Goal: Task Accomplishment & Management: Manage account settings

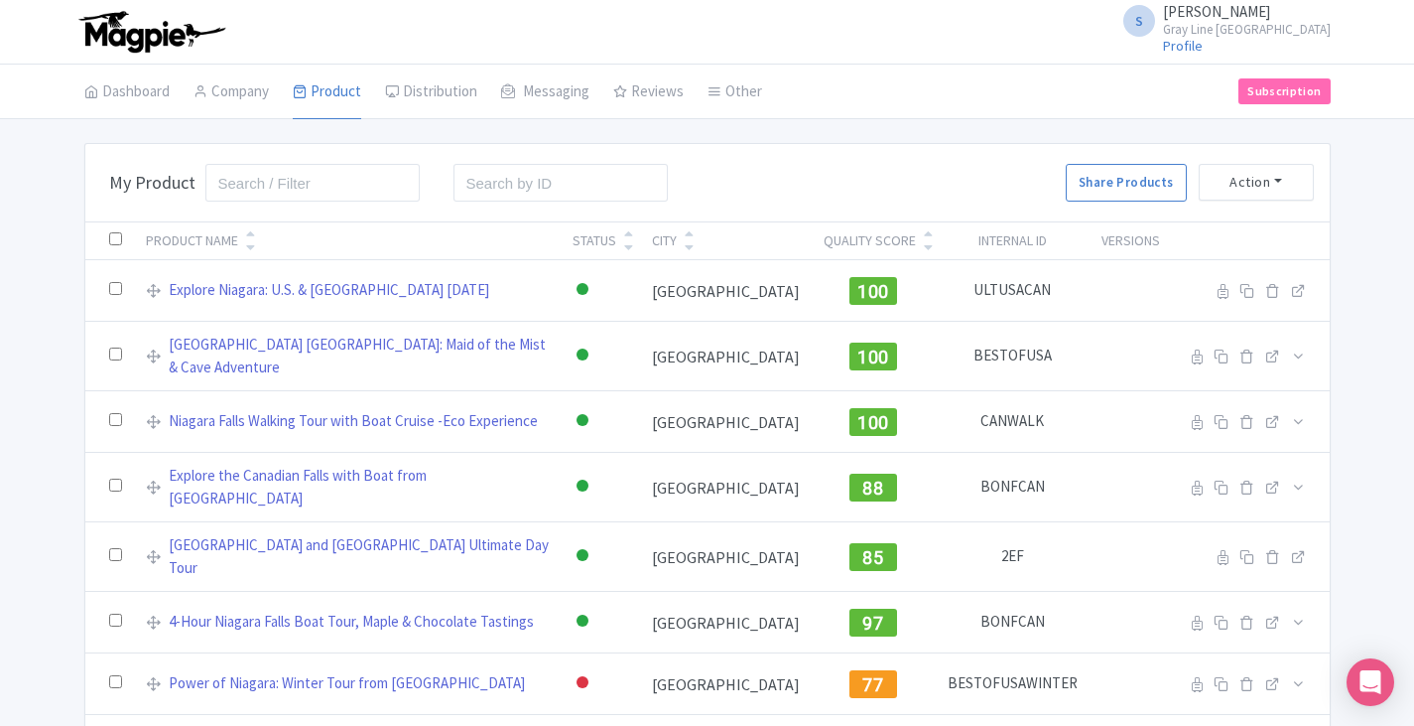
scroll to position [358, 0]
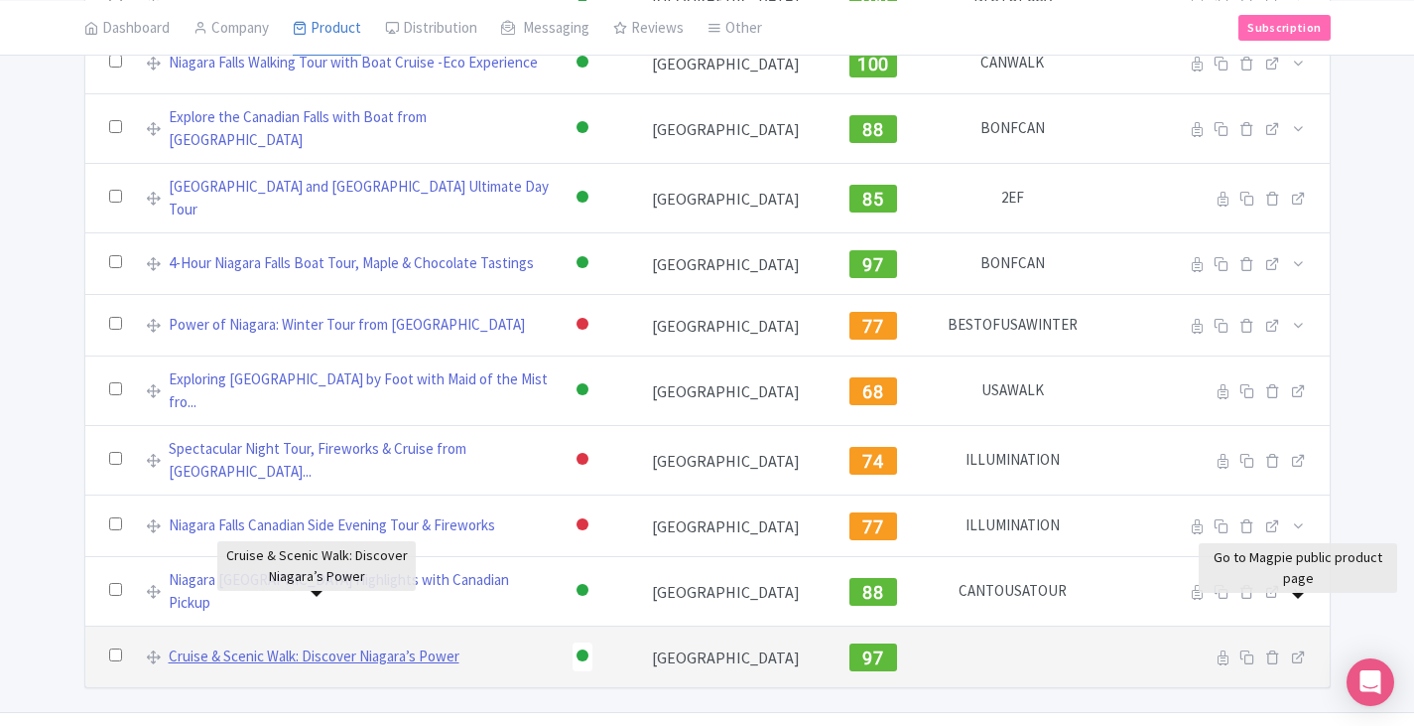
click at [313, 645] on link "Cruise & Scenic Walk: Discover Niagara’s Power" at bounding box center [314, 656] width 291 height 23
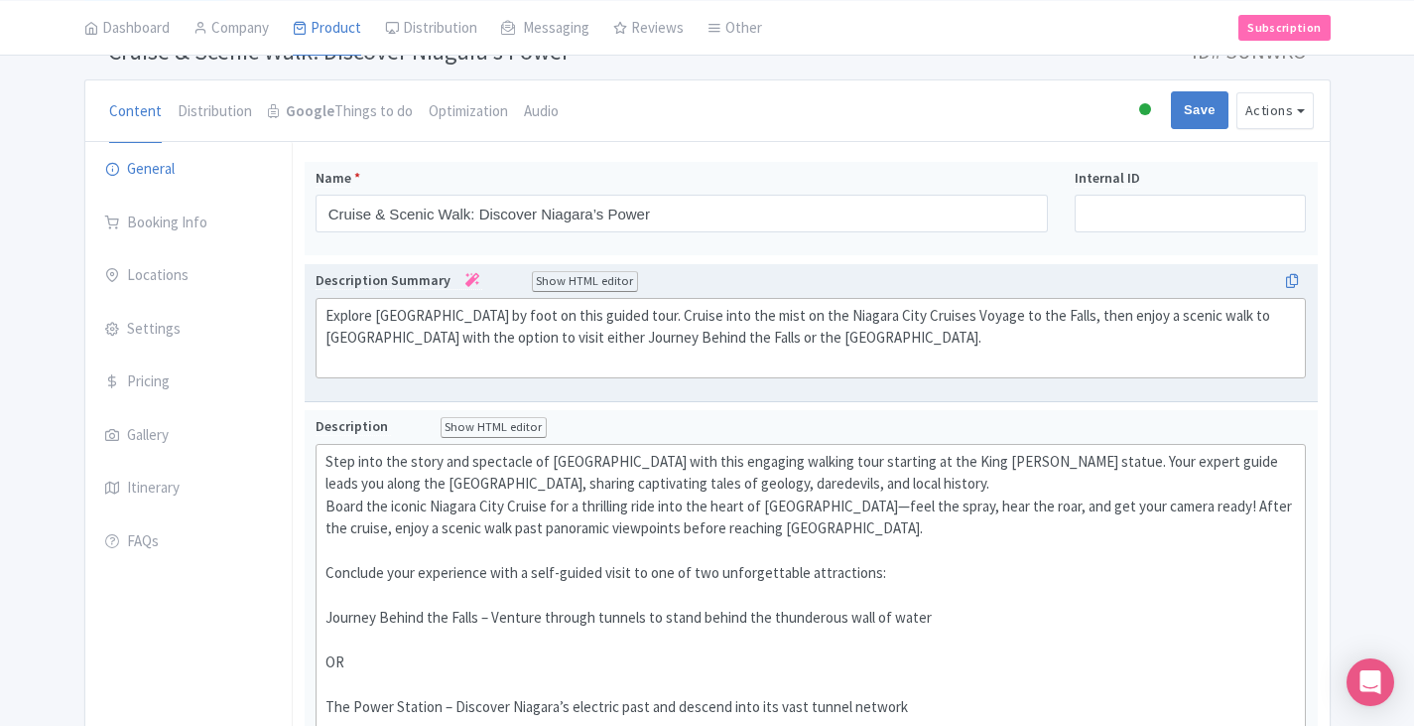
scroll to position [199, 0]
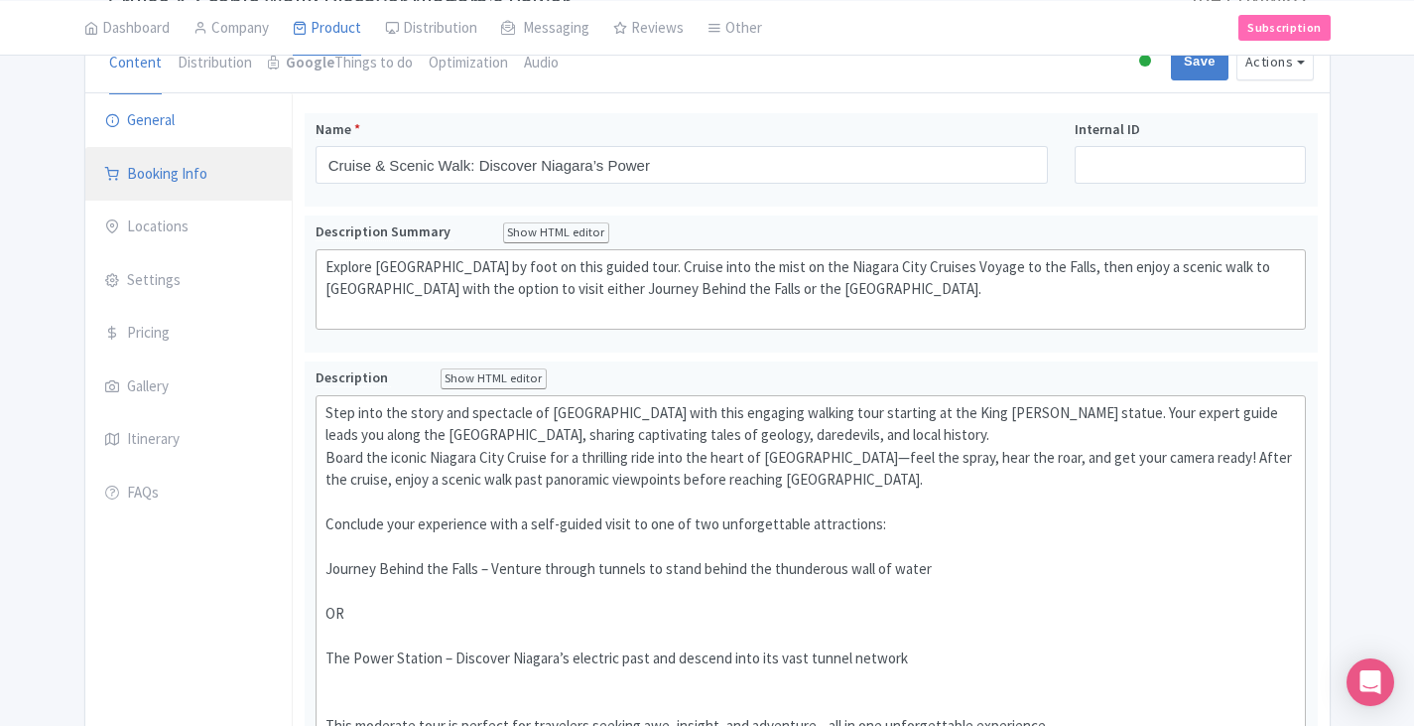
click at [156, 185] on link "Booking Info" at bounding box center [188, 175] width 206 height 56
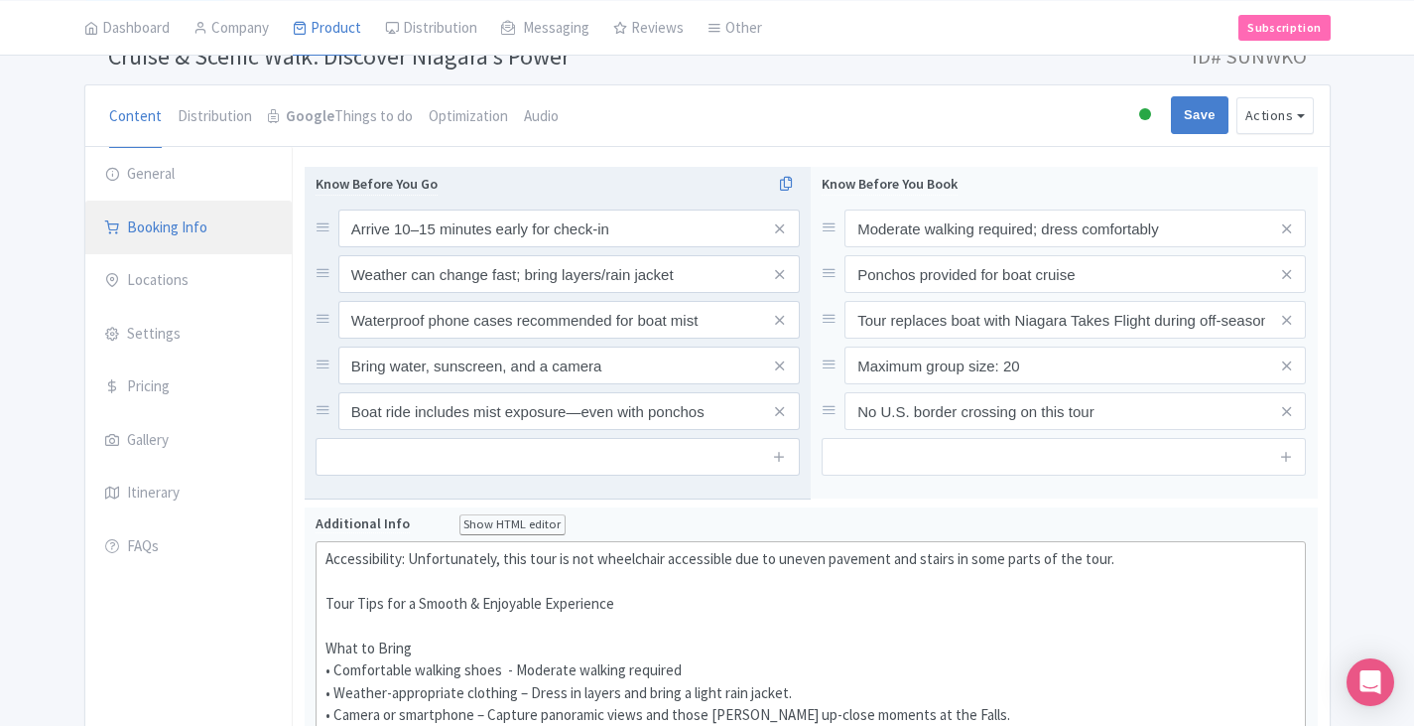
scroll to position [0, 0]
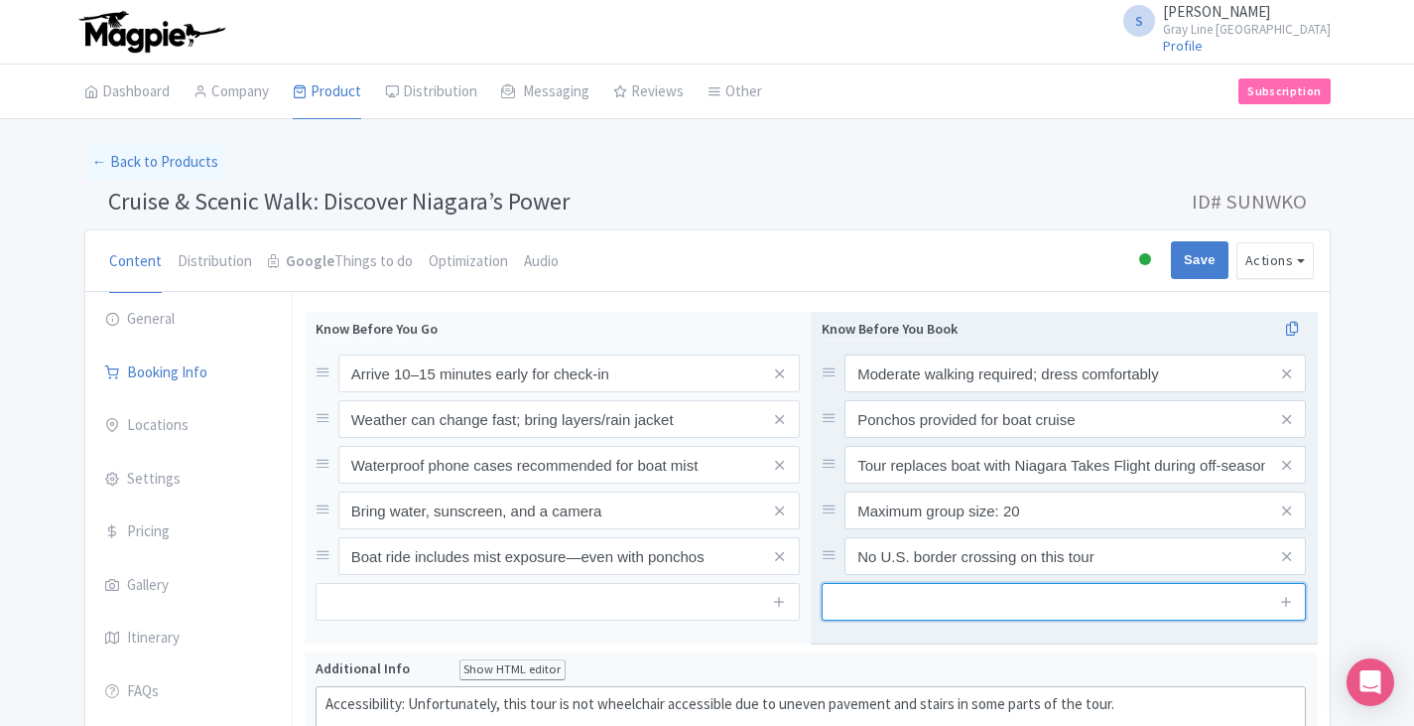
click at [922, 615] on input "text" at bounding box center [1064, 602] width 484 height 38
paste input "- The Power Station attraction is a self-guided audio tour (audio devices provi…"
drag, startPoint x: 1265, startPoint y: 601, endPoint x: 1108, endPoint y: 610, distance: 157.1
click at [1108, 610] on input "- The Power Station attraction is a self-guided audio tour (audio devices provi…" at bounding box center [1064, 602] width 484 height 38
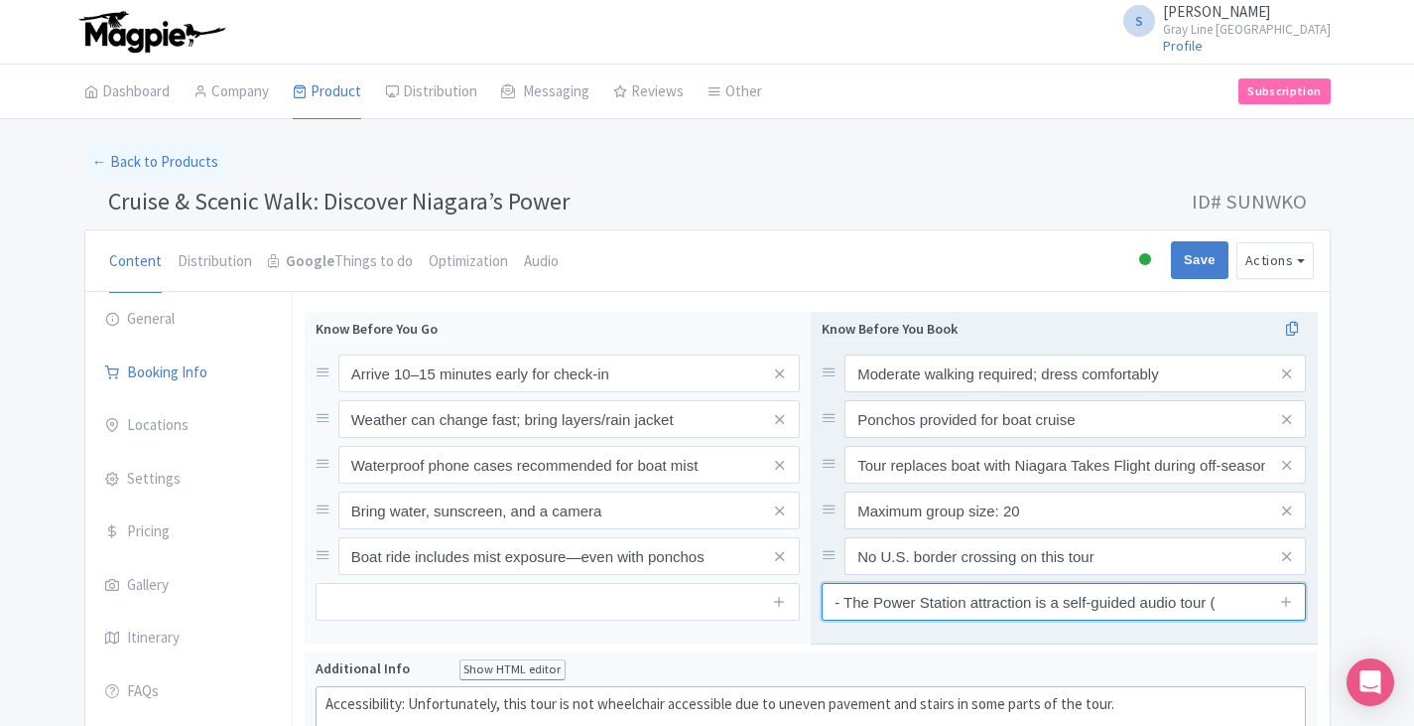
scroll to position [0, 0]
drag, startPoint x: 848, startPoint y: 599, endPoint x: 854, endPoint y: 658, distance: 59.9
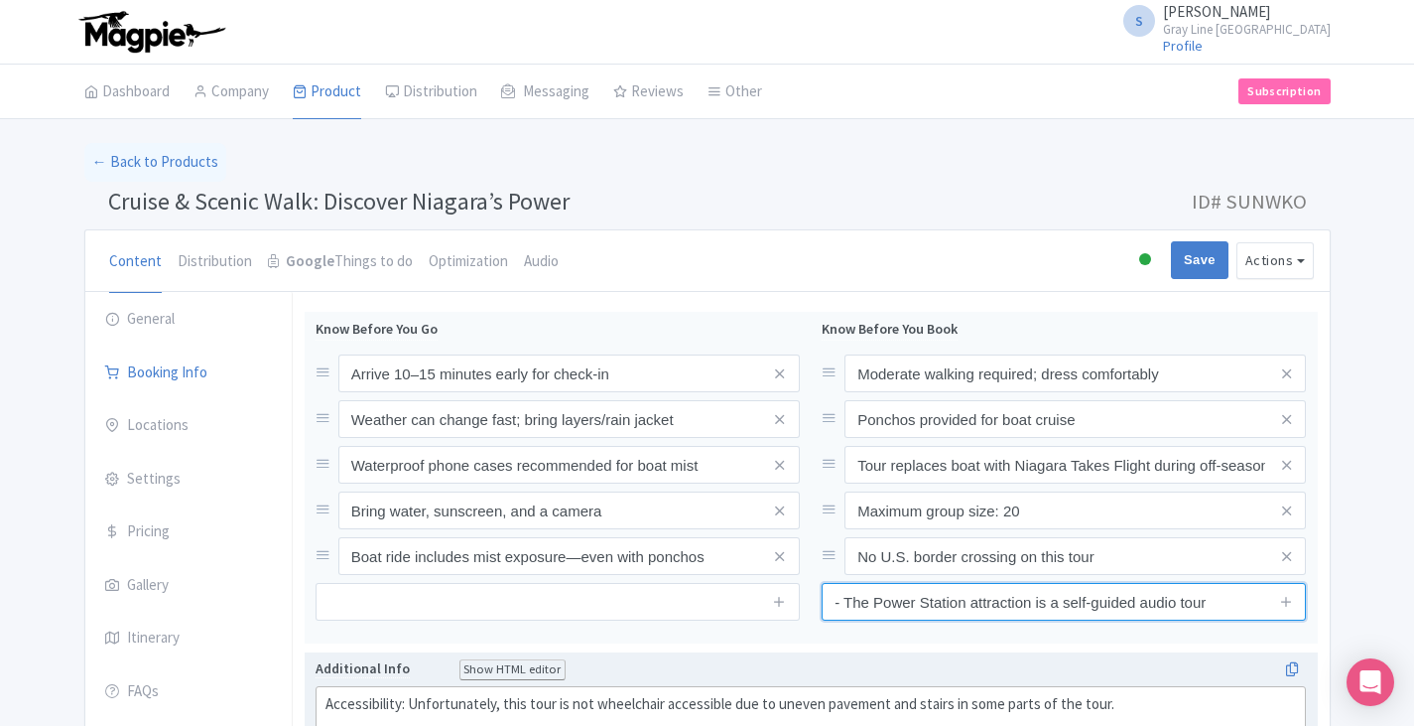
click at [848, 600] on input "- The Power Station attraction is a self-guided audio tour" at bounding box center [1064, 602] width 484 height 38
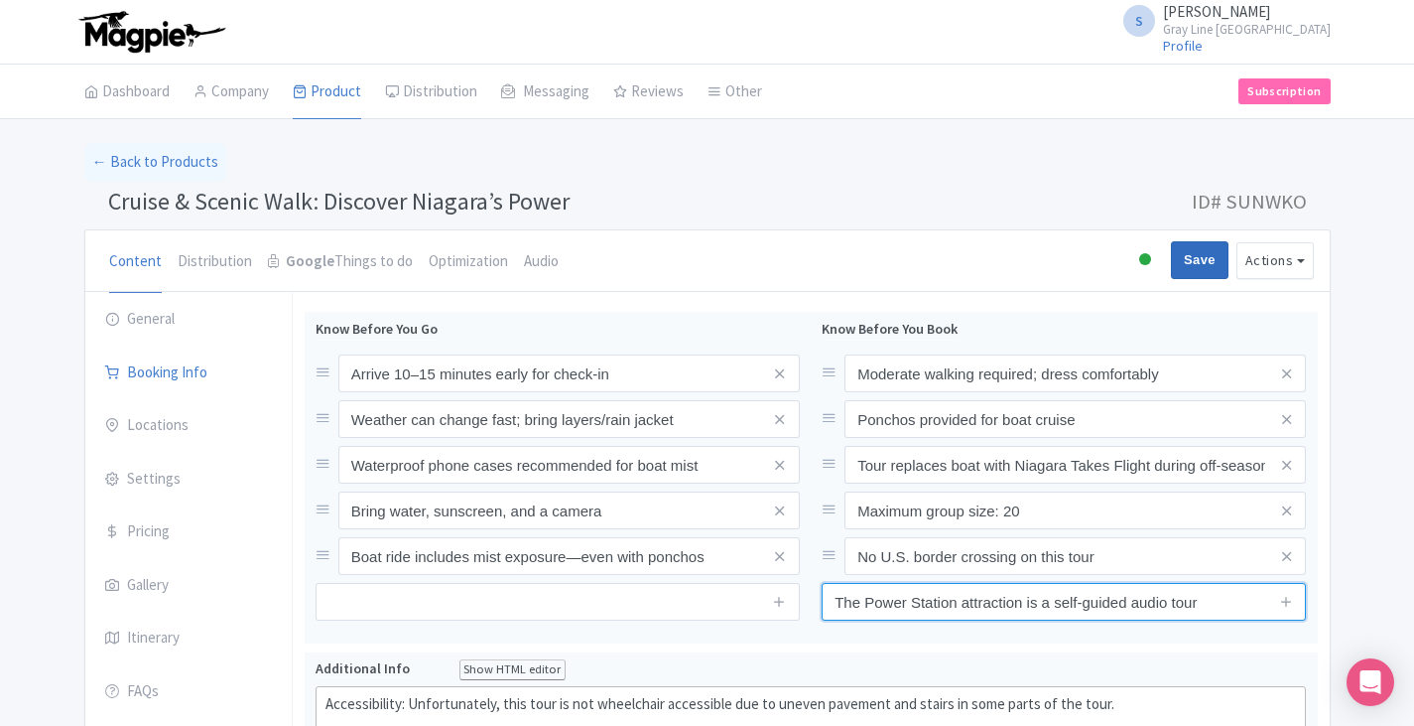
type input "The Power Station attraction is a self-guided audio tour"
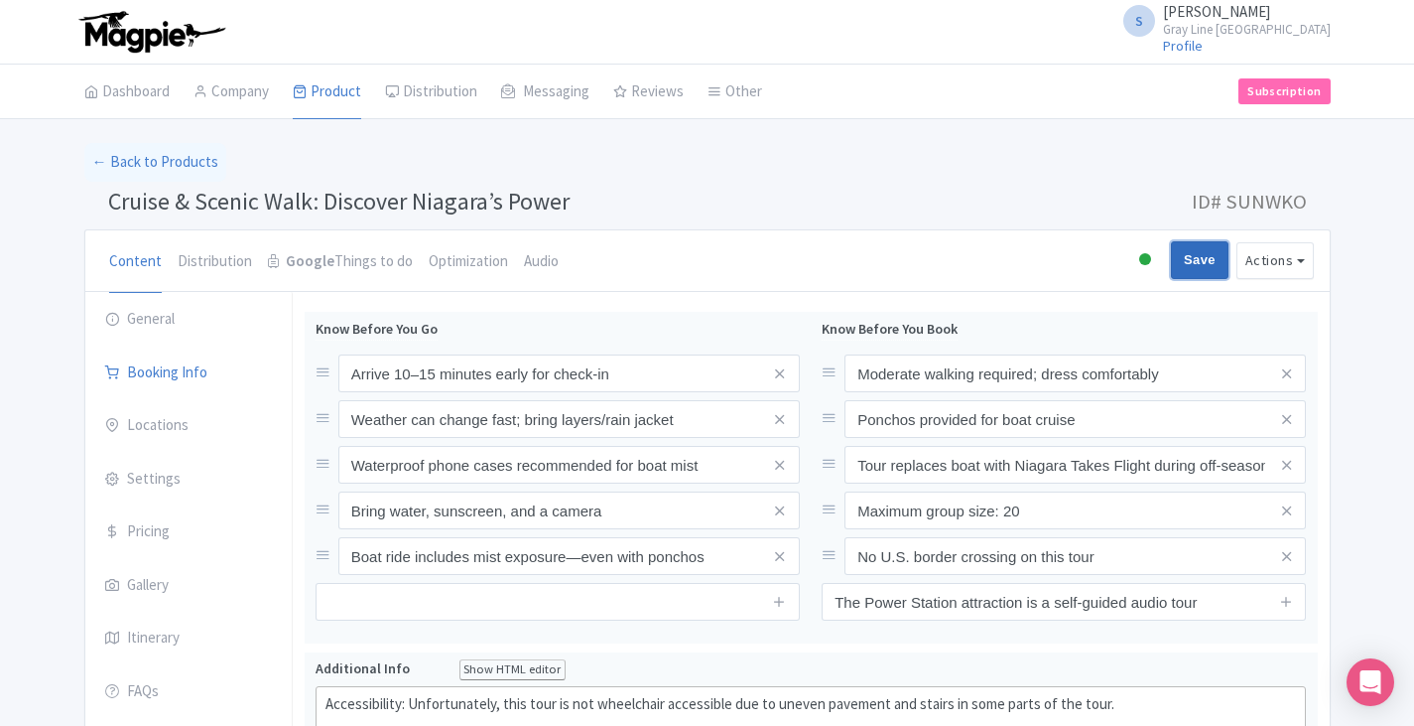
click at [1204, 263] on input "Save" at bounding box center [1200, 260] width 58 height 38
type input "Saving..."
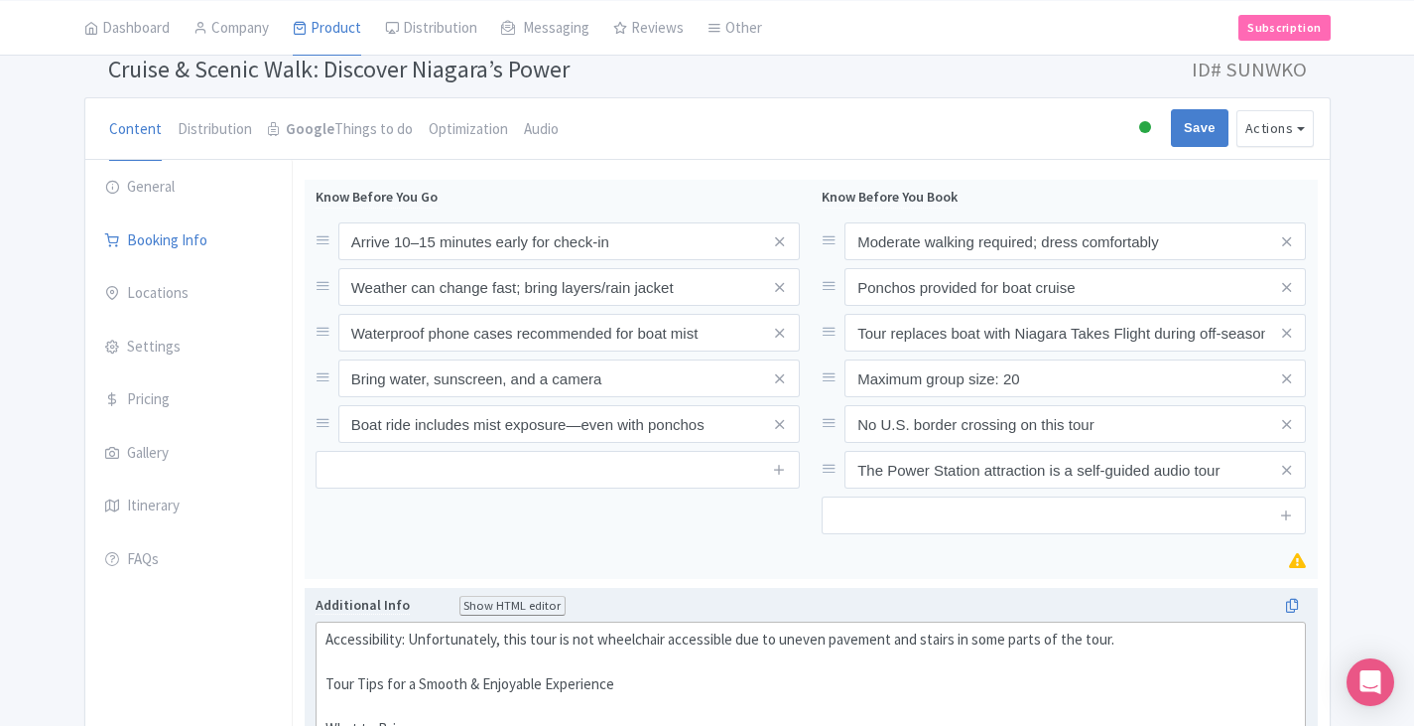
scroll to position [113, 0]
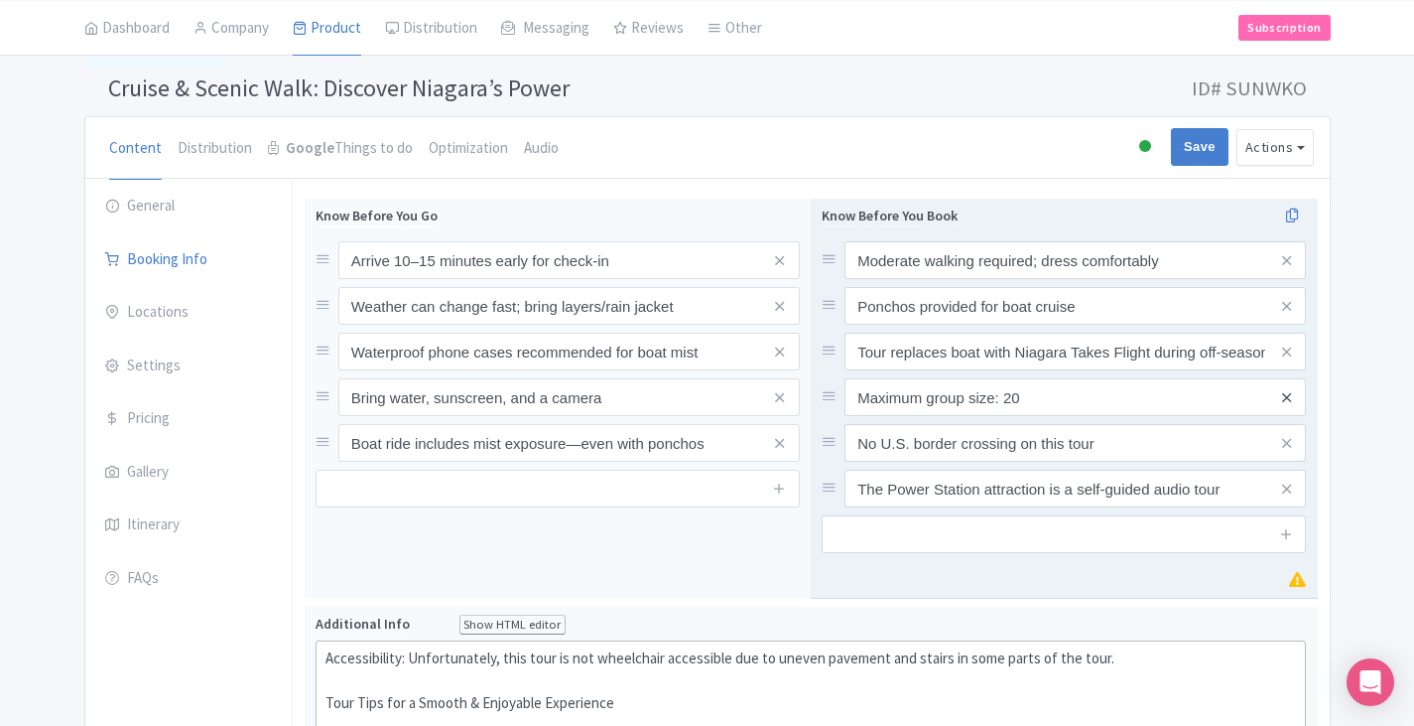
click at [1286, 399] on icon at bounding box center [1286, 397] width 9 height 15
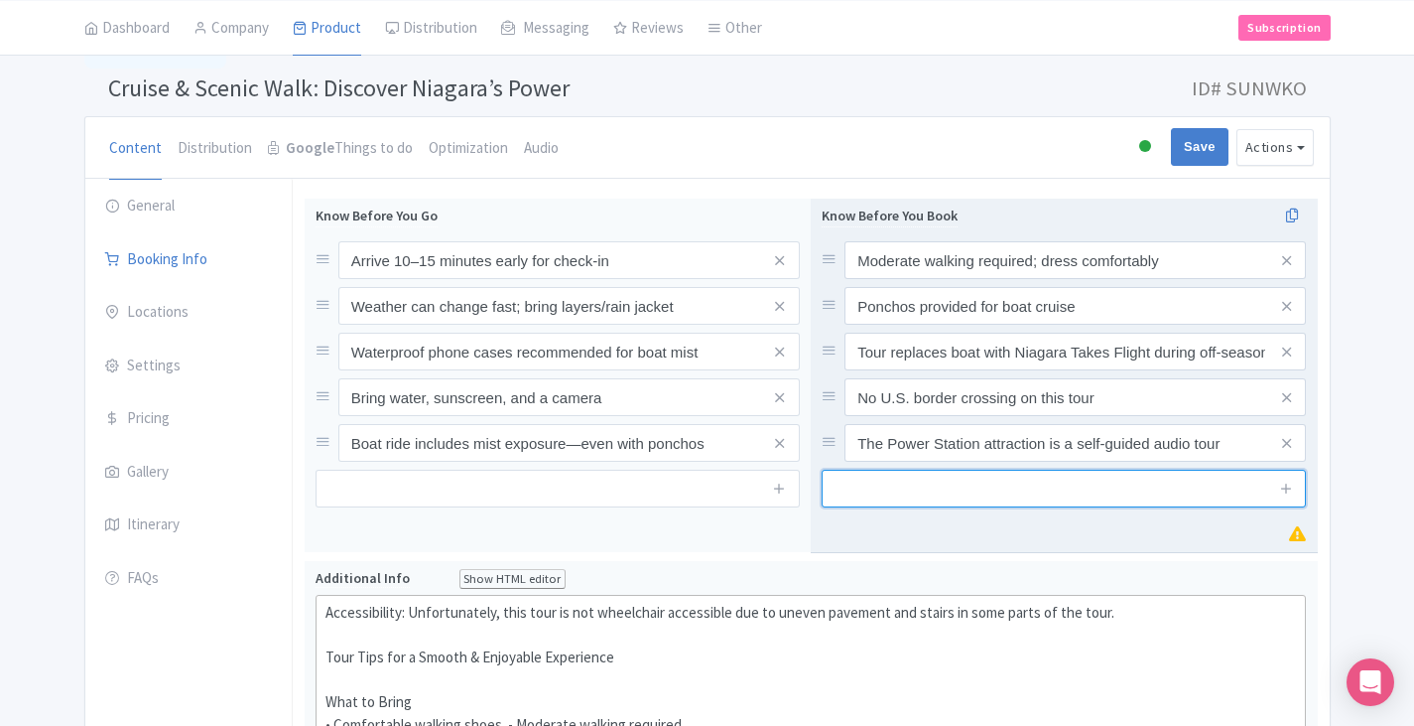
click at [1101, 489] on input "text" at bounding box center [1064, 489] width 484 height 38
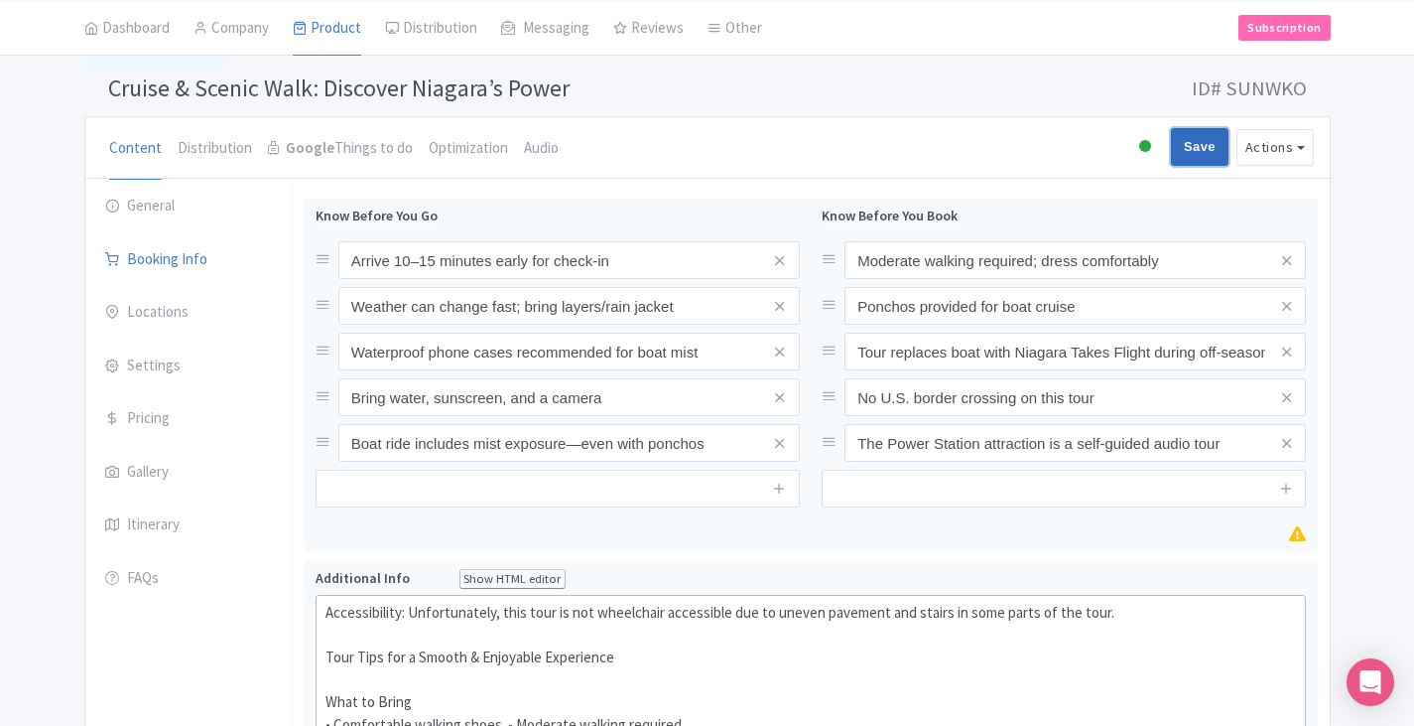
click at [1211, 161] on input "Save" at bounding box center [1200, 147] width 58 height 38
type input "Saving..."
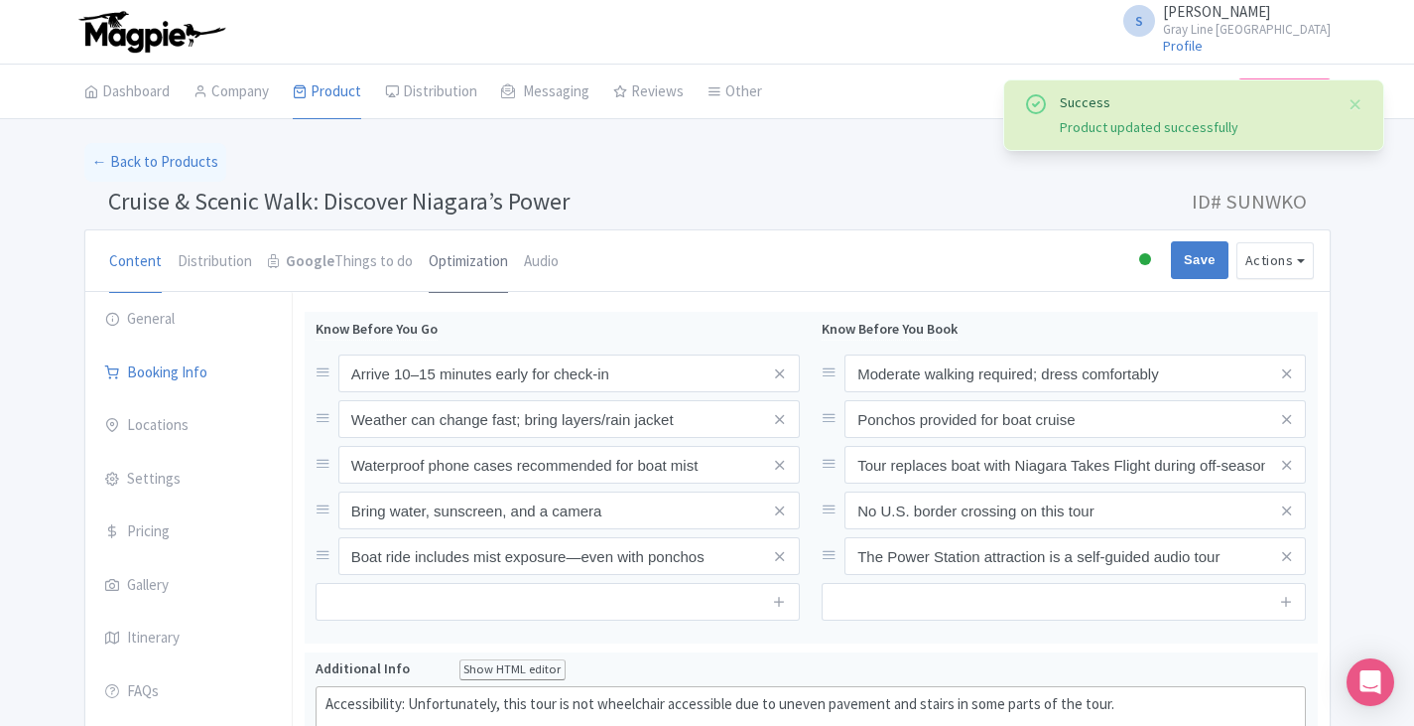
click at [483, 262] on link "Optimization" at bounding box center [468, 262] width 79 height 64
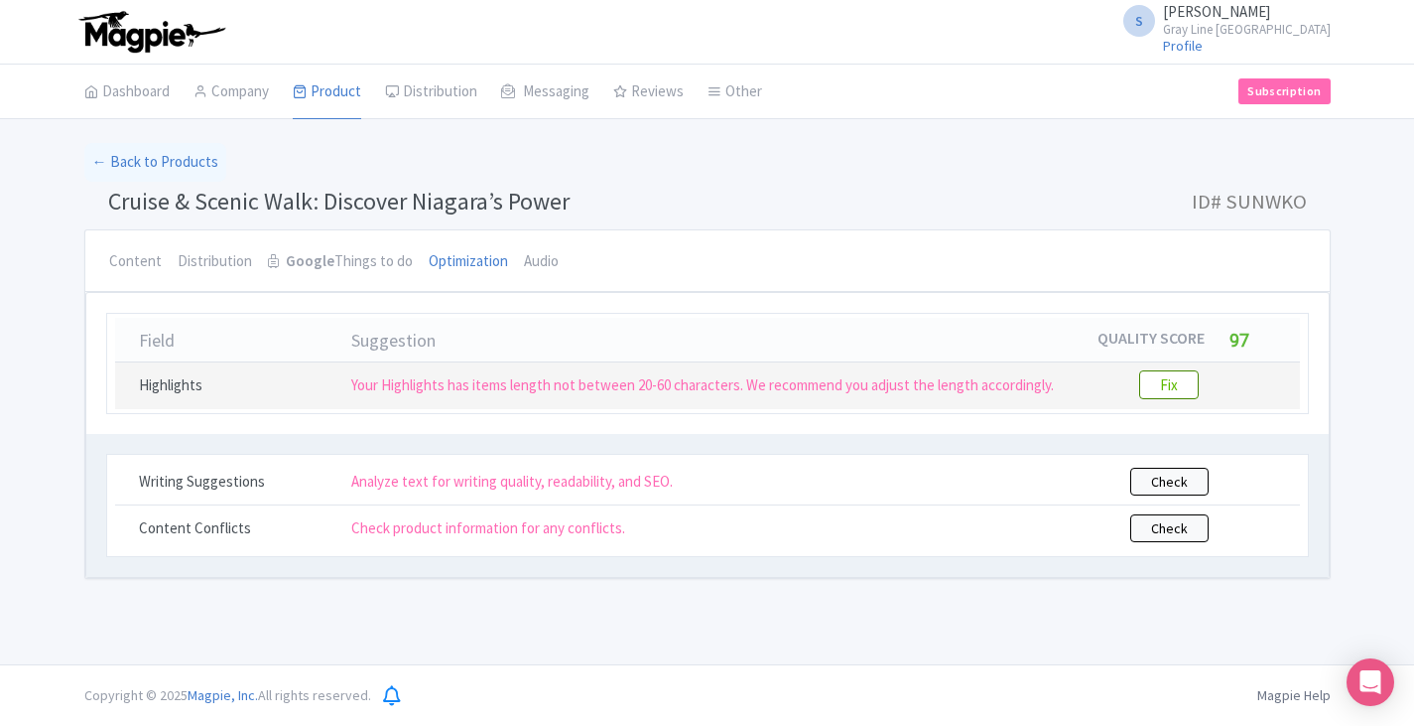
click at [1173, 388] on btn "Fix" at bounding box center [1170, 384] width 60 height 29
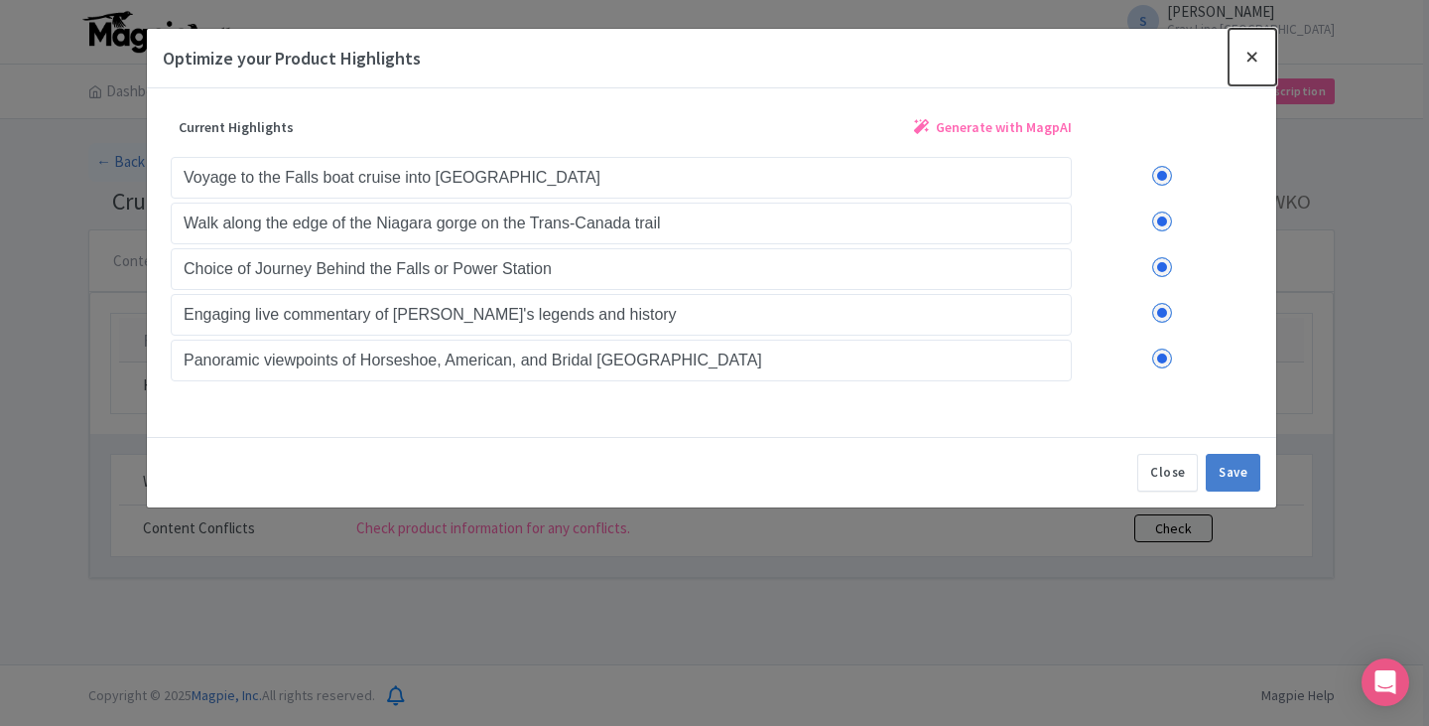
click at [1250, 58] on button "Close" at bounding box center [1253, 57] width 48 height 57
